Goal: Check status: Check status

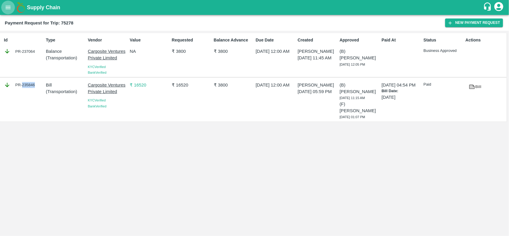
click at [14, 5] on button "open drawer" at bounding box center [8, 8] width 14 height 14
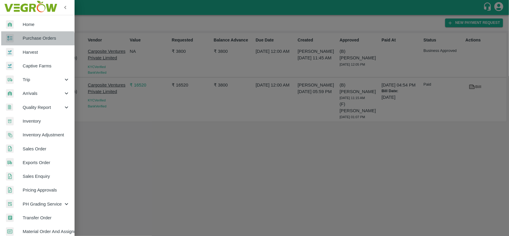
click at [29, 42] on link "Purchase Orders" at bounding box center [37, 38] width 75 height 14
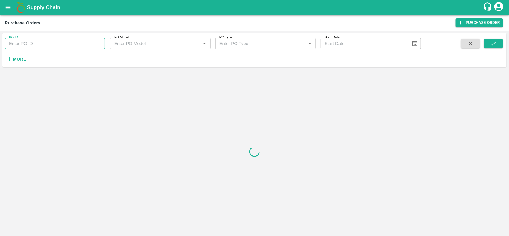
click at [67, 45] on input "PO ID" at bounding box center [55, 43] width 101 height 11
paste input "167302"
click at [67, 45] on input "167302" at bounding box center [55, 43] width 101 height 11
type input "167302"
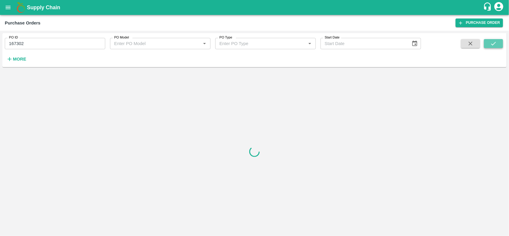
click at [493, 43] on icon "submit" at bounding box center [494, 43] width 7 height 7
click at [46, 41] on input "167302" at bounding box center [55, 43] width 101 height 11
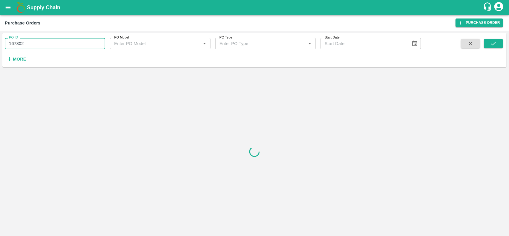
click at [46, 41] on input "167302" at bounding box center [55, 43] width 101 height 11
paste input "text"
type input "167302"
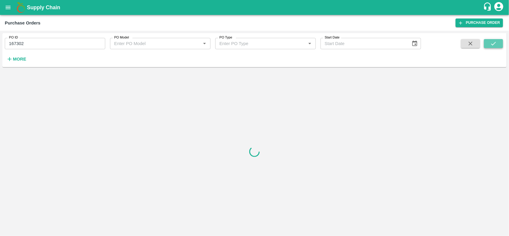
click at [489, 42] on button "submit" at bounding box center [493, 43] width 19 height 9
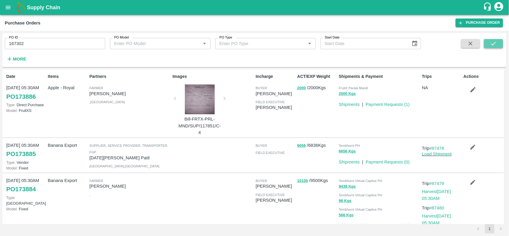
click at [489, 42] on button "submit" at bounding box center [493, 43] width 19 height 9
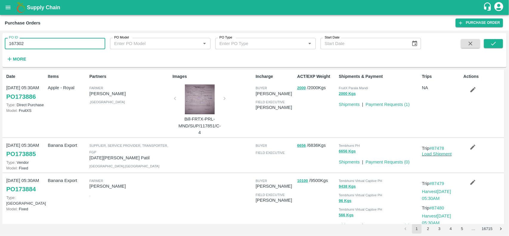
click at [83, 46] on input "167302" at bounding box center [55, 43] width 101 height 11
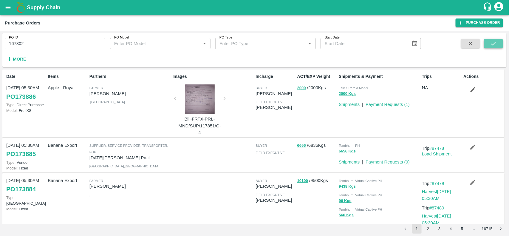
click at [502, 45] on button "submit" at bounding box center [493, 43] width 19 height 9
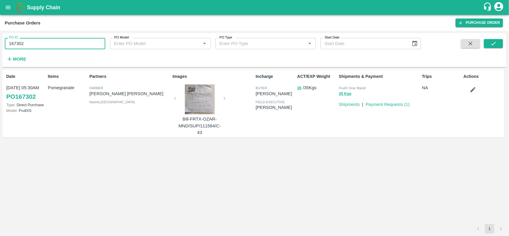
click at [44, 45] on input "167302" at bounding box center [55, 43] width 101 height 11
paste input "text"
click at [44, 45] on input "167302" at bounding box center [55, 43] width 101 height 11
type input "167008"
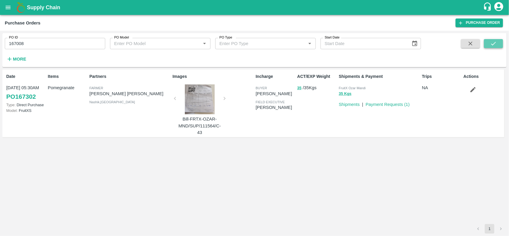
click at [500, 45] on button "submit" at bounding box center [493, 43] width 19 height 9
